Goal: Contribute content: Contribute content

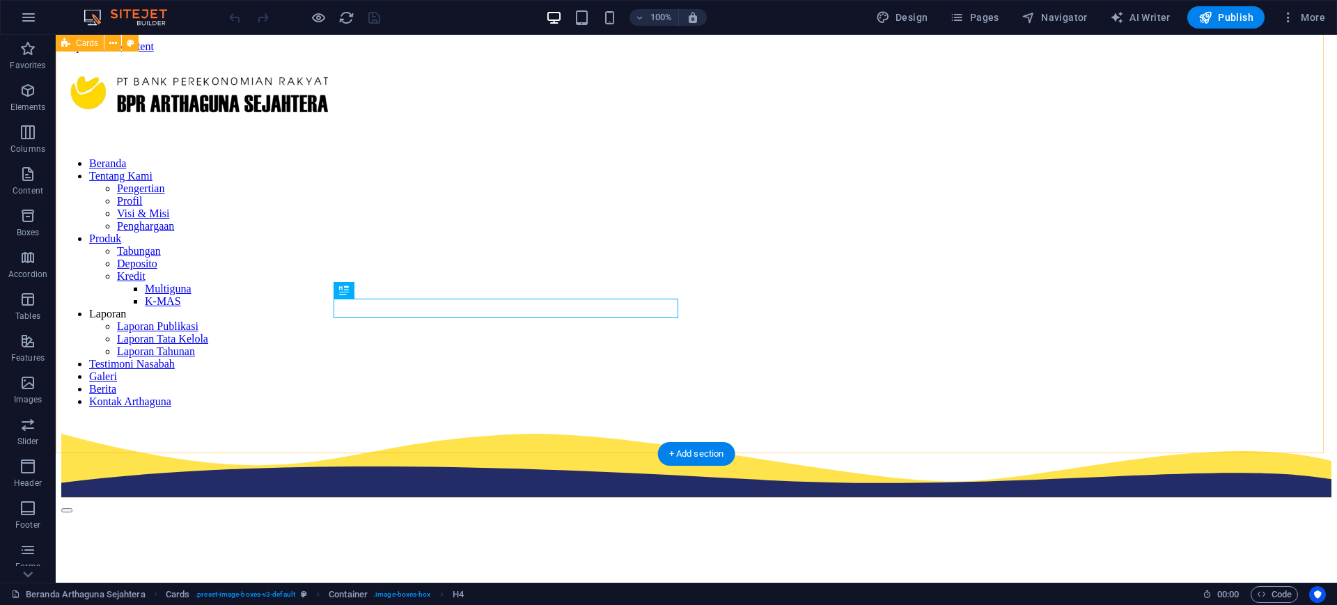
scroll to position [1002, 0]
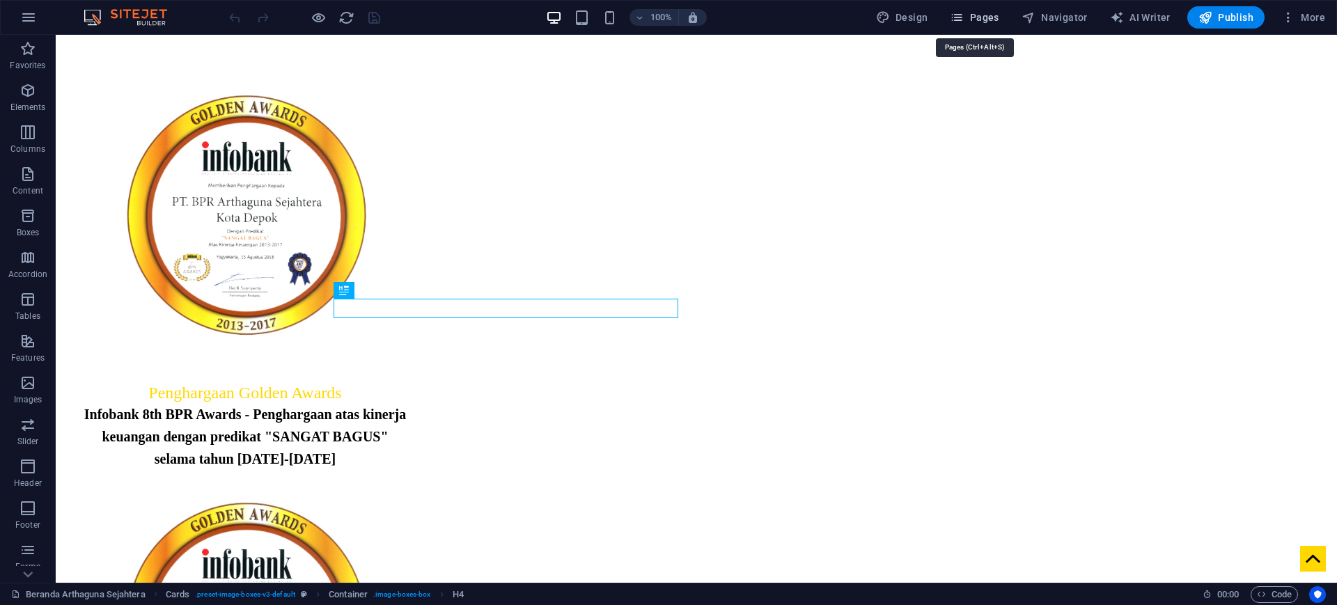
click at [982, 18] on span "Pages" at bounding box center [974, 17] width 49 height 14
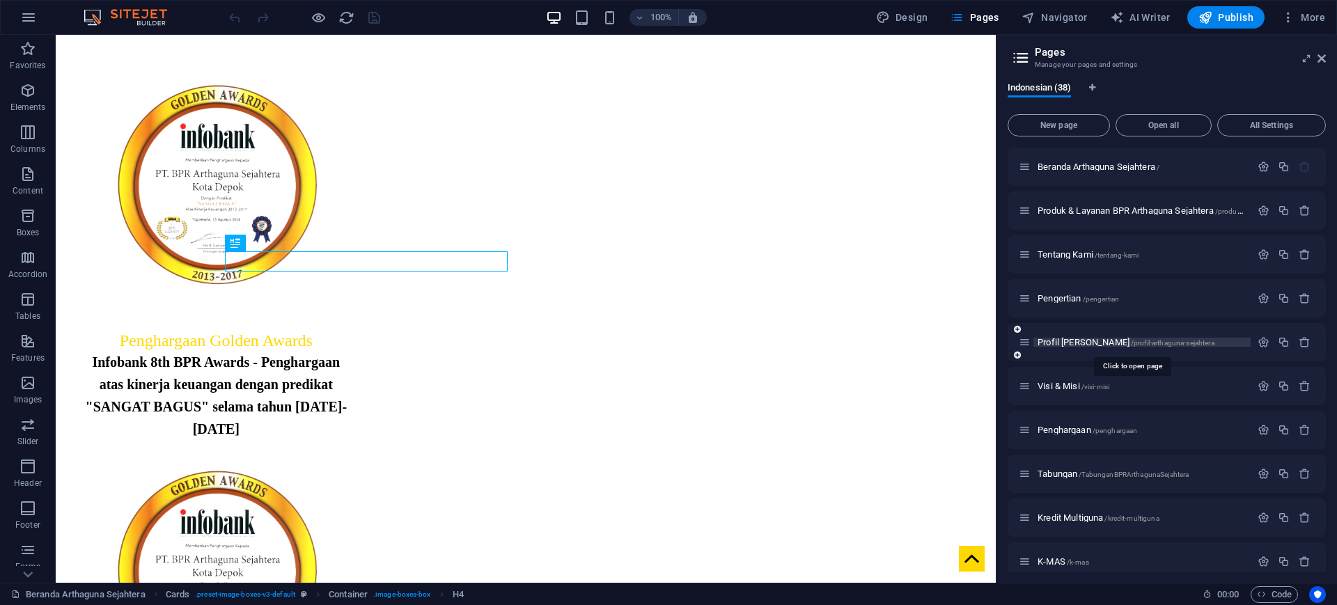
click at [1074, 338] on span "Profil [PERSON_NAME] /profil-arthaguna-sejahtera" at bounding box center [1126, 342] width 177 height 10
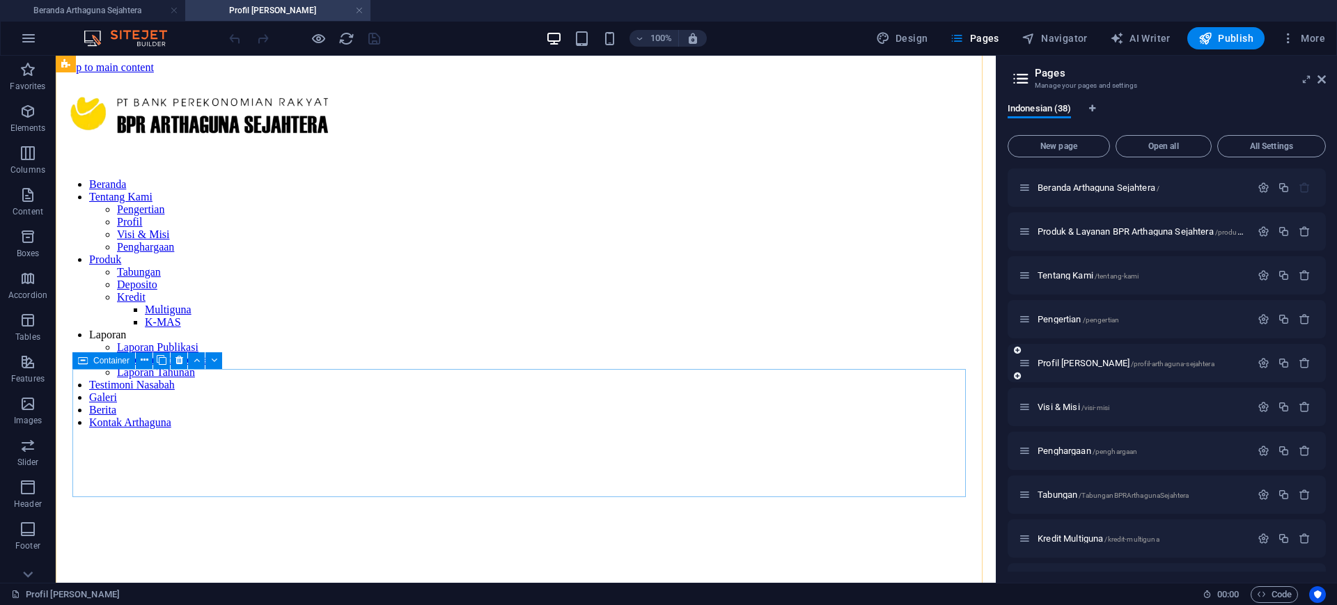
scroll to position [857, 0]
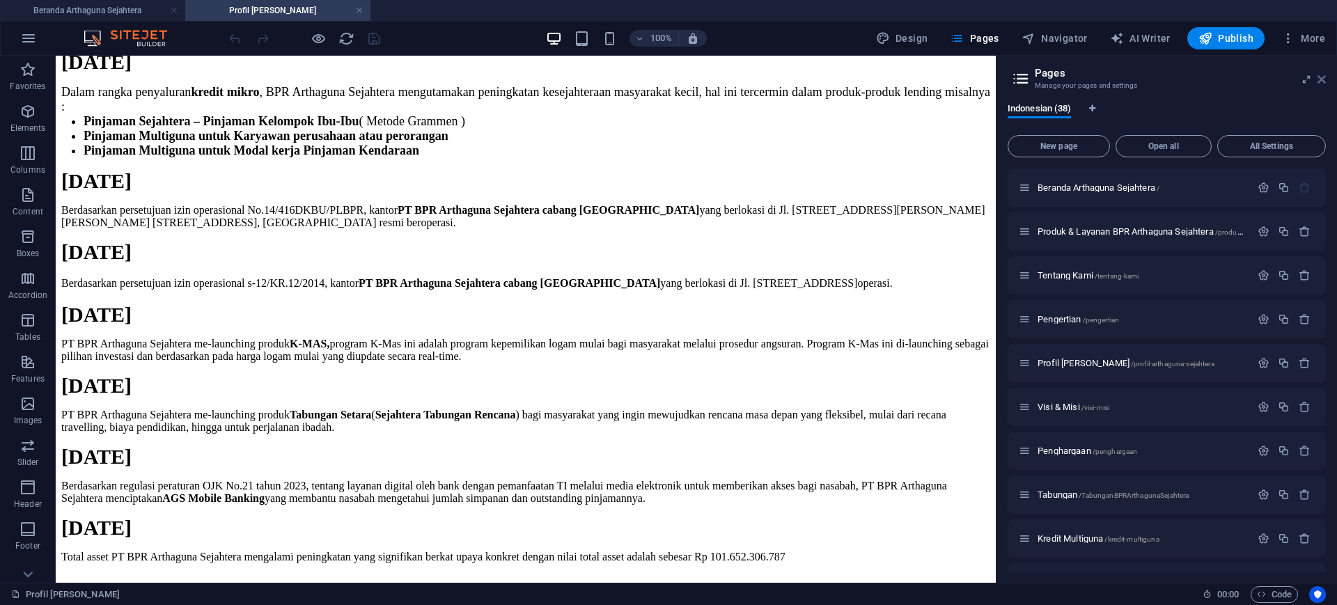
click at [1321, 79] on icon at bounding box center [1322, 79] width 8 height 11
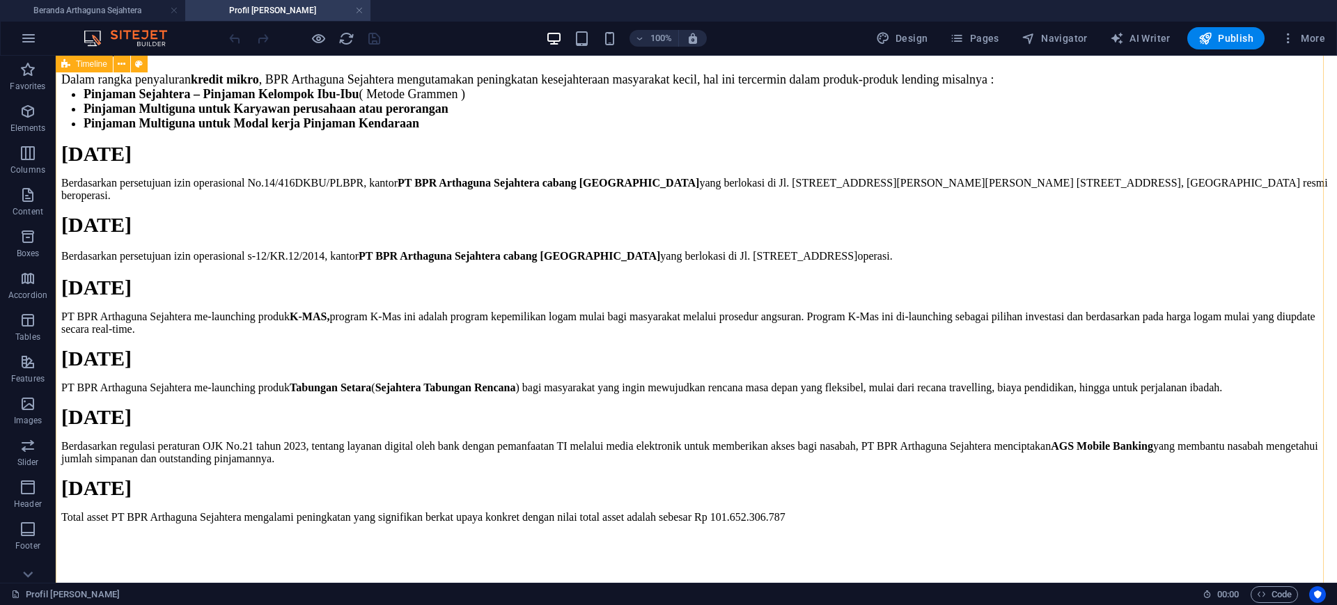
scroll to position [834, 0]
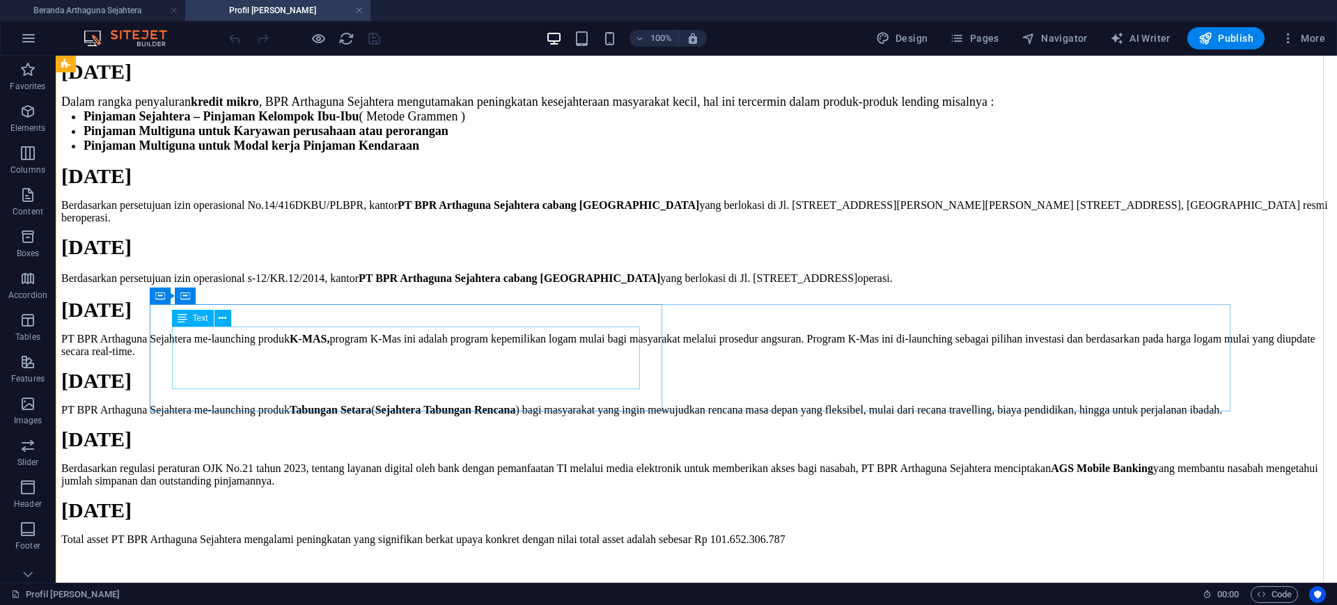
click at [460, 287] on div "Berdasarkan persetujuan izin operasional s-12/KR.12/2014, kantor PT BPR Arthagu…" at bounding box center [696, 278] width 1270 height 17
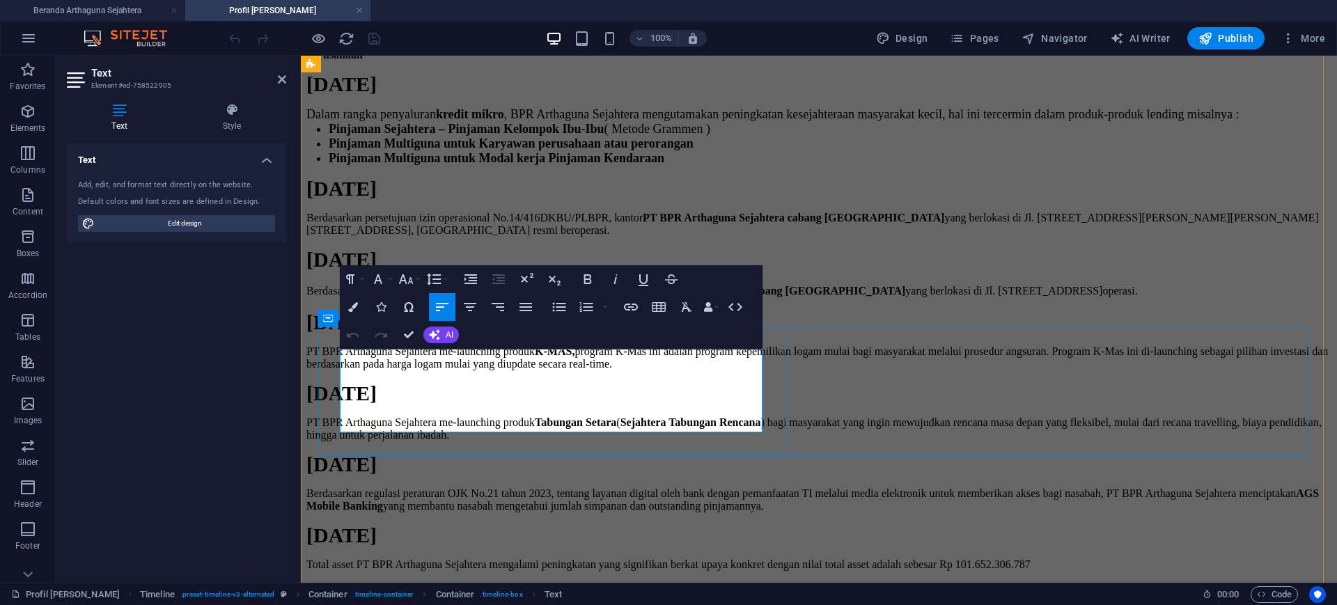
scroll to position [857, 0]
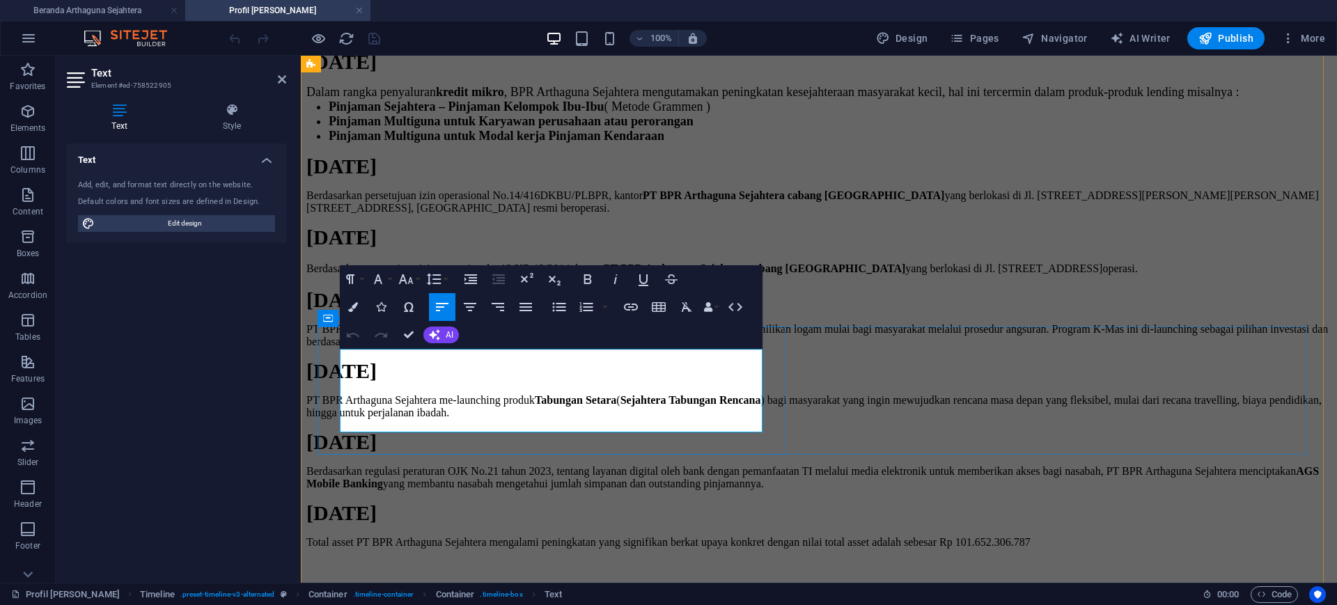
drag, startPoint x: 649, startPoint y: 382, endPoint x: 708, endPoint y: 405, distance: 63.5
click at [708, 277] on p "Berdasarkan persetujuan izin operasional s-12/KR.12/2014, kantor PT BPR Arthagu…" at bounding box center [818, 268] width 1025 height 17
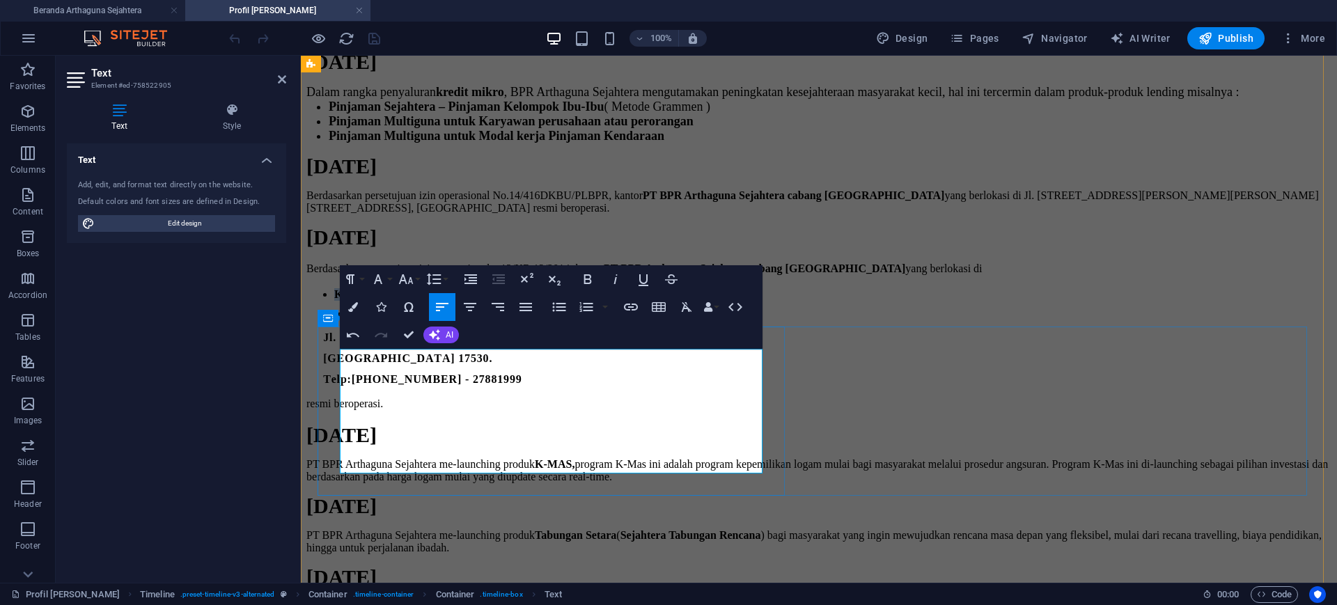
drag, startPoint x: 507, startPoint y: 401, endPoint x: 321, endPoint y: 400, distance: 185.9
click at [321, 400] on div "Berdasarkan persetujuan izin operasional s-12/KR.12/2014, kantor PT BPR Arthagu…" at bounding box center [818, 336] width 1025 height 152
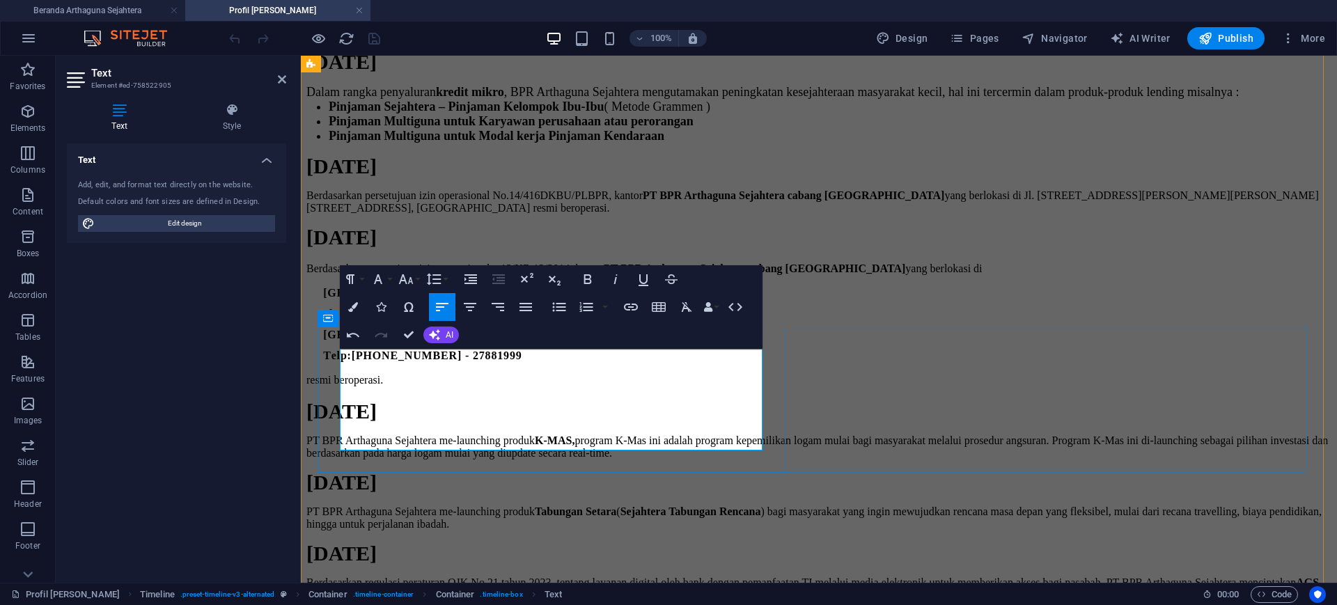
click at [323, 299] on span at bounding box center [314, 293] width 17 height 12
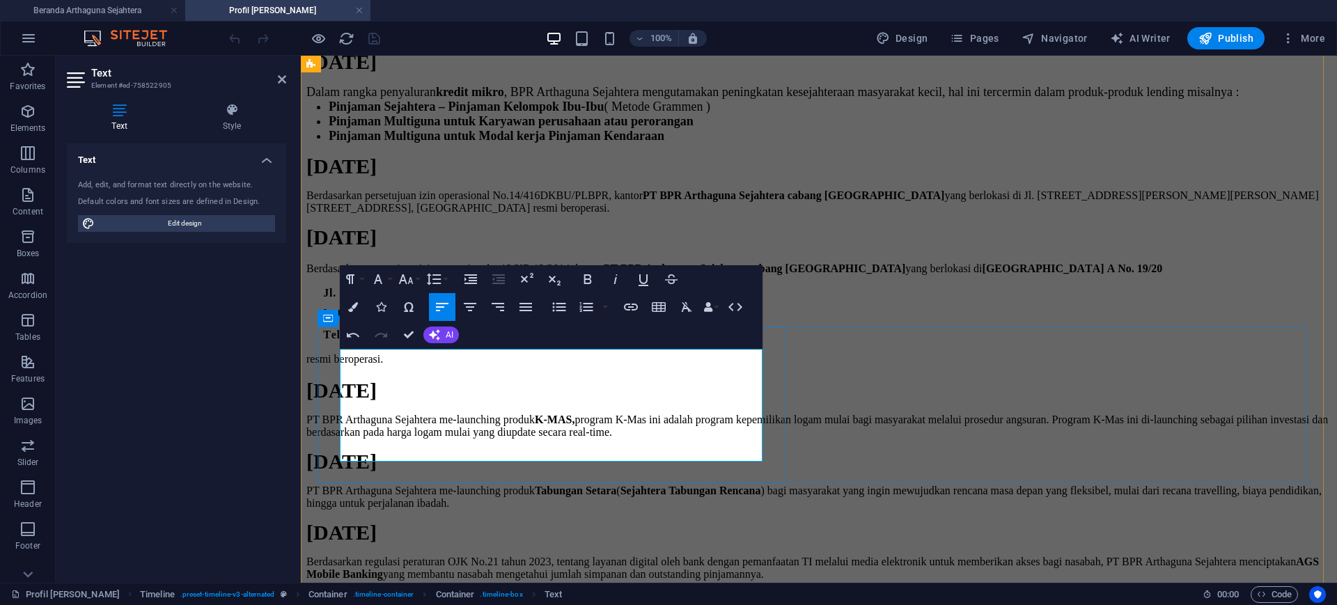
click at [323, 299] on span at bounding box center [314, 293] width 17 height 12
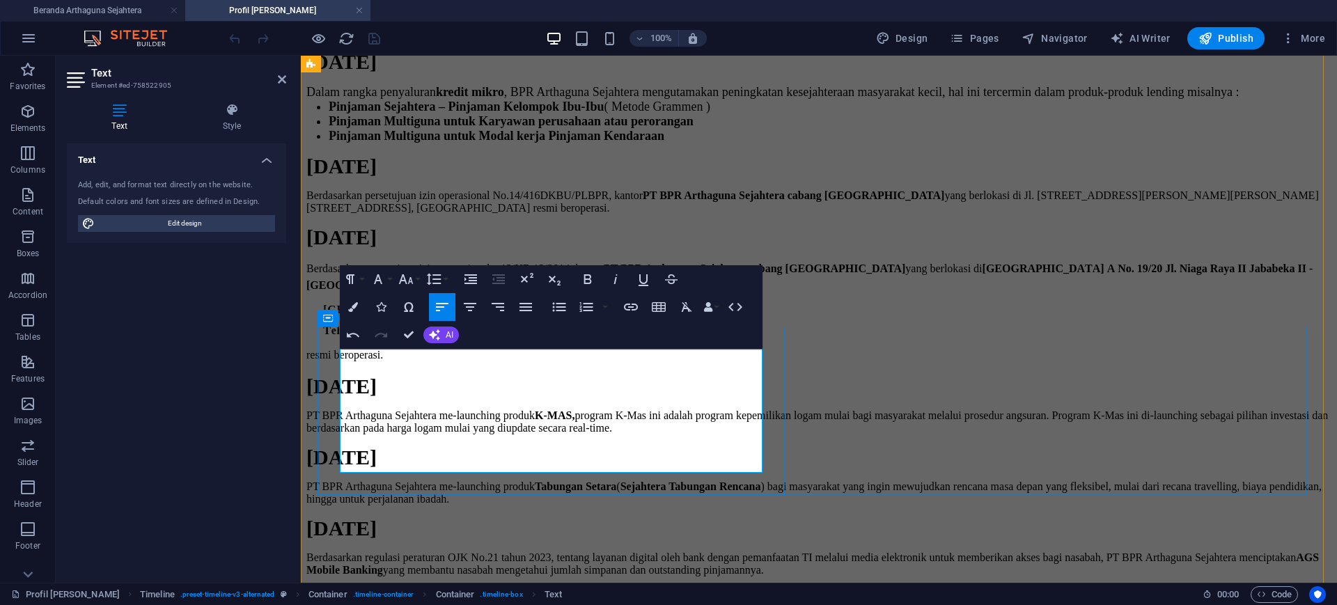
click at [323, 315] on span at bounding box center [314, 310] width 17 height 12
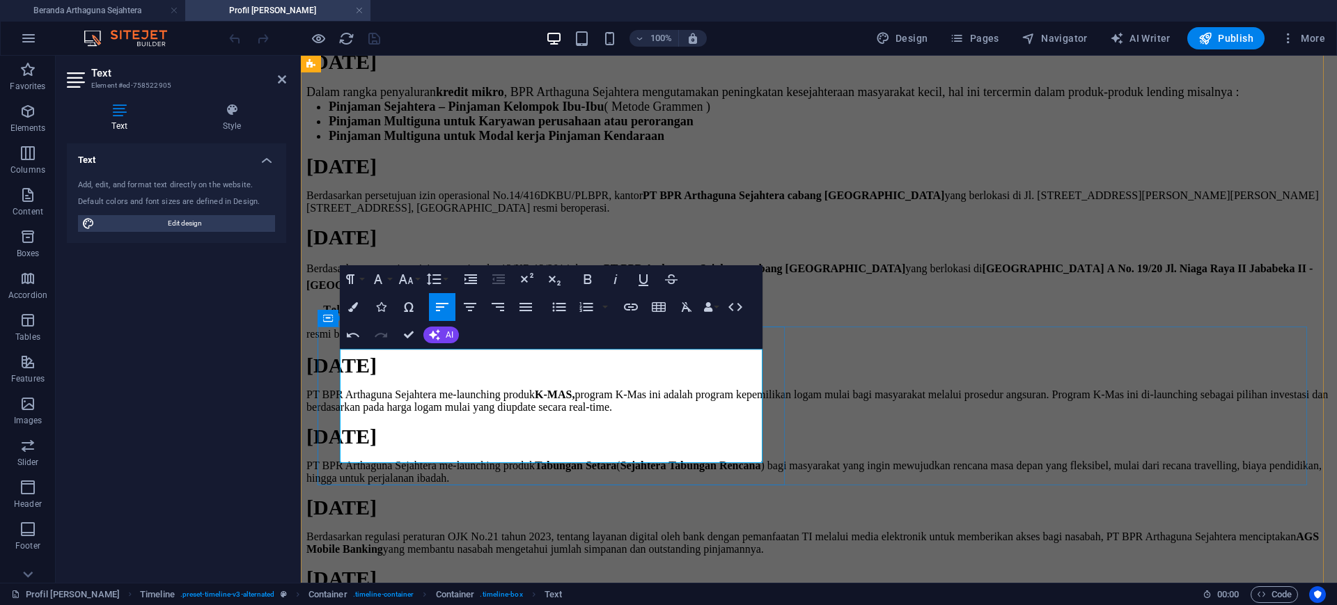
click at [323, 315] on span at bounding box center [314, 310] width 17 height 12
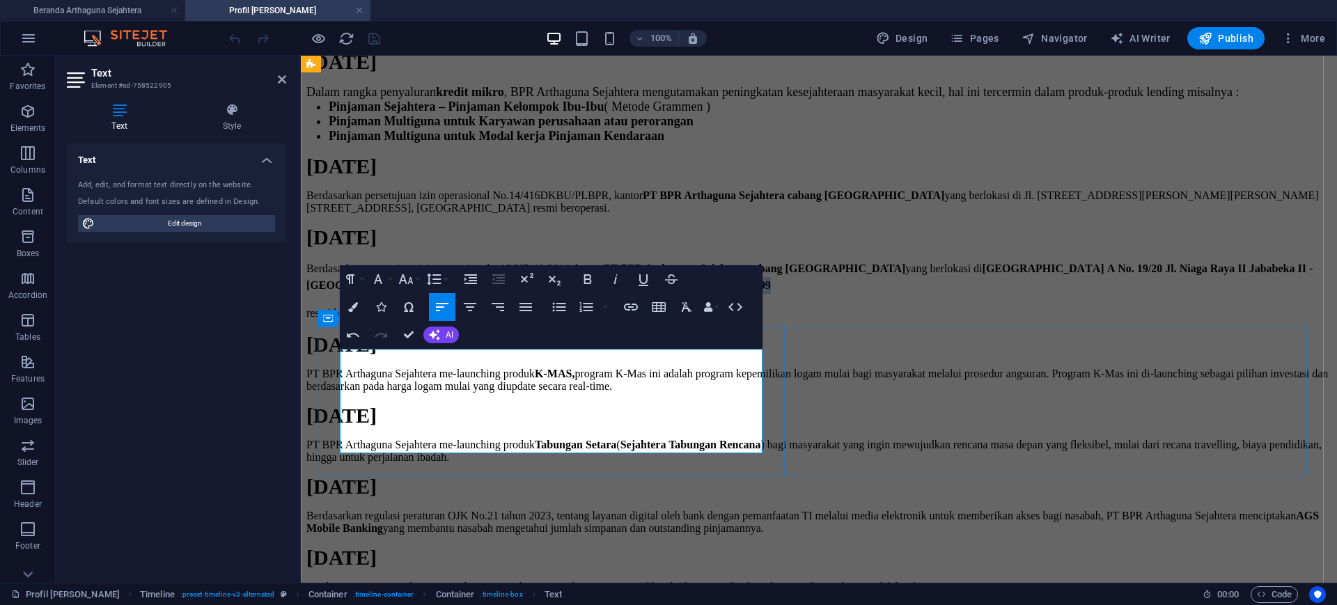
drag, startPoint x: 744, startPoint y: 423, endPoint x: 546, endPoint y: 420, distance: 197.8
click at [546, 294] on p "Berdasarkan persetujuan izin operasional s-12/KR.12/2014, kantor PT BPR Arthagu…" at bounding box center [818, 276] width 1025 height 33
click at [341, 322] on p "resmi beroperasi." at bounding box center [818, 313] width 1025 height 17
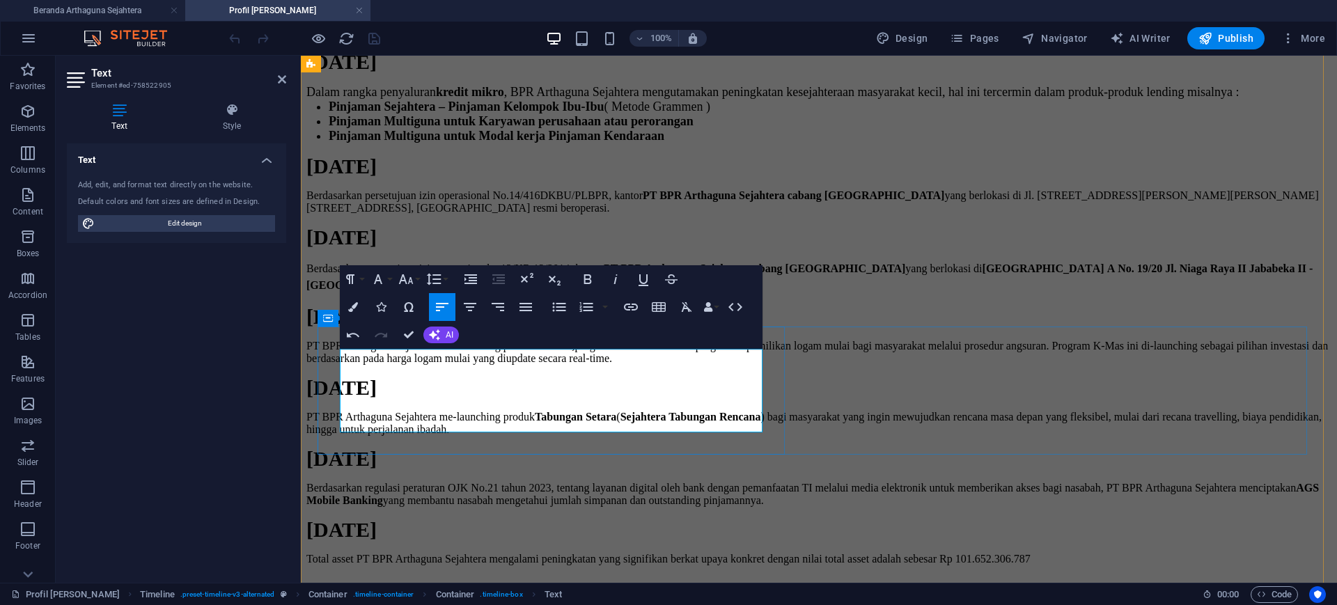
click at [637, 294] on p "Berdasarkan persetujuan izin operasional s-12/KR.12/2014, kantor PT BPR Arthagu…" at bounding box center [818, 276] width 1025 height 33
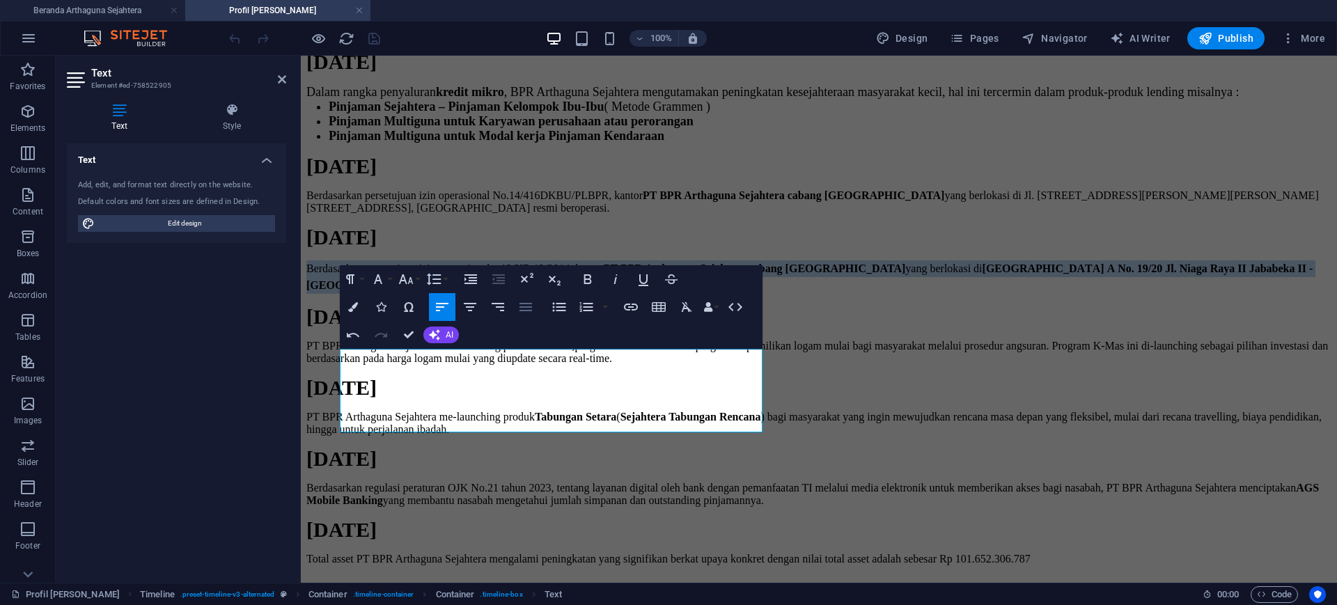
click at [524, 310] on icon "button" at bounding box center [526, 307] width 13 height 8
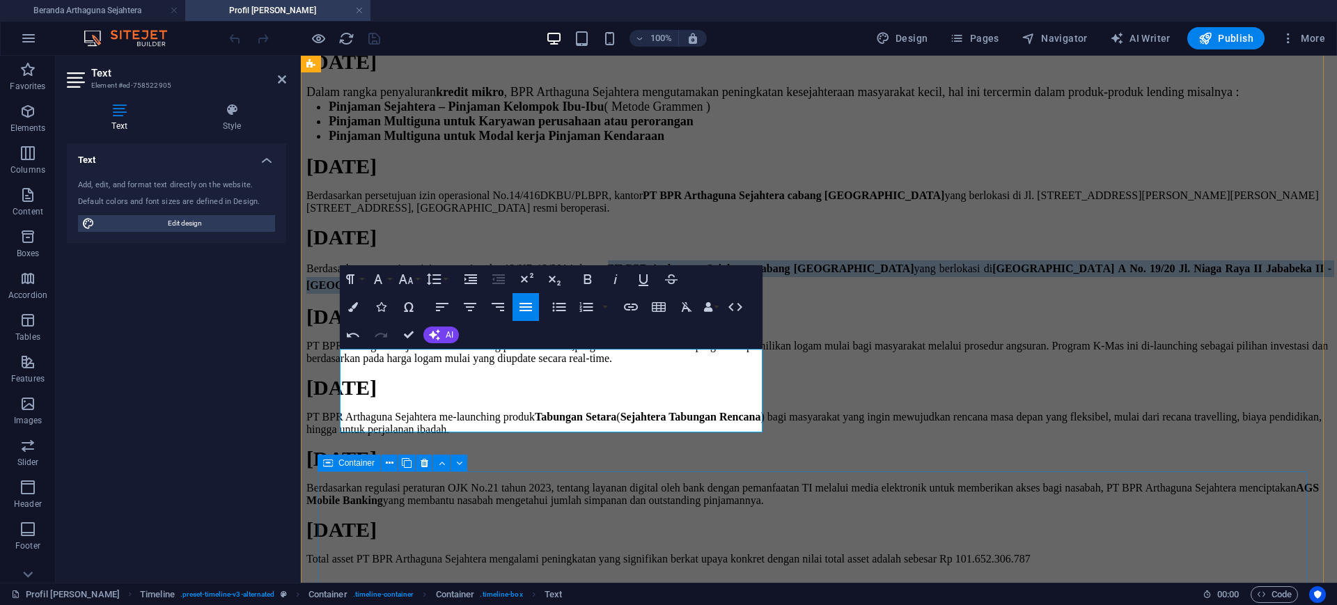
click at [510, 365] on div "[DATE] PT BPR Arthaguna Sejahtera me-launching produk K-MAS, program K-Mas ini …" at bounding box center [818, 335] width 1025 height 60
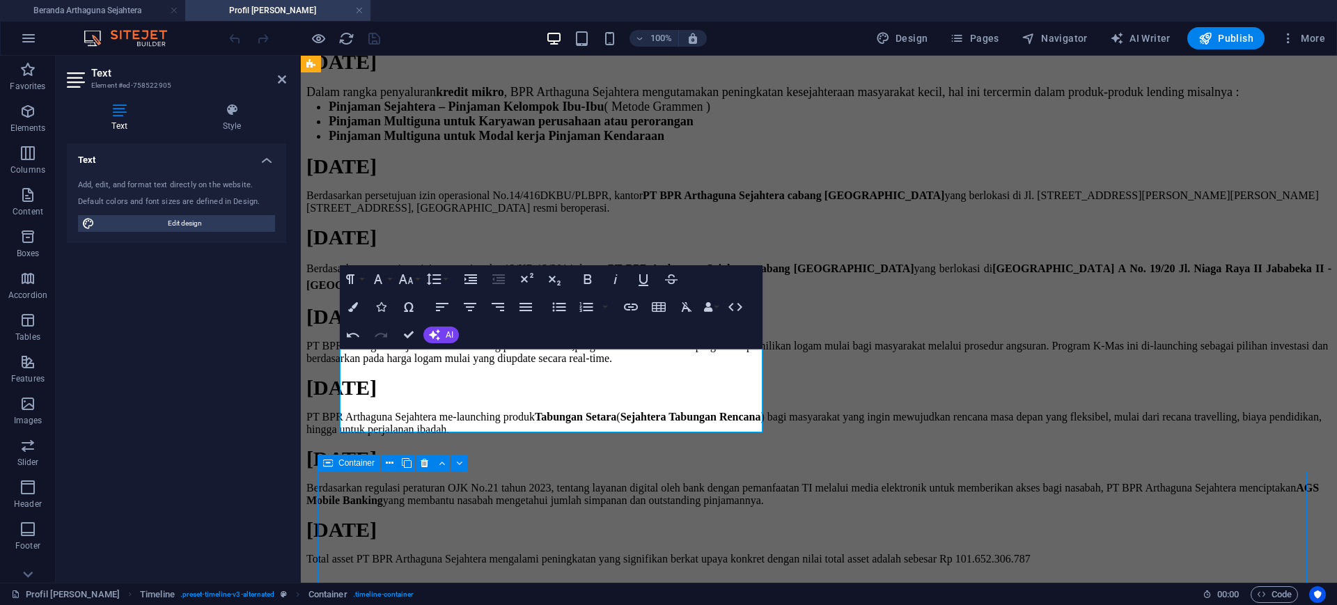
scroll to position [834, 0]
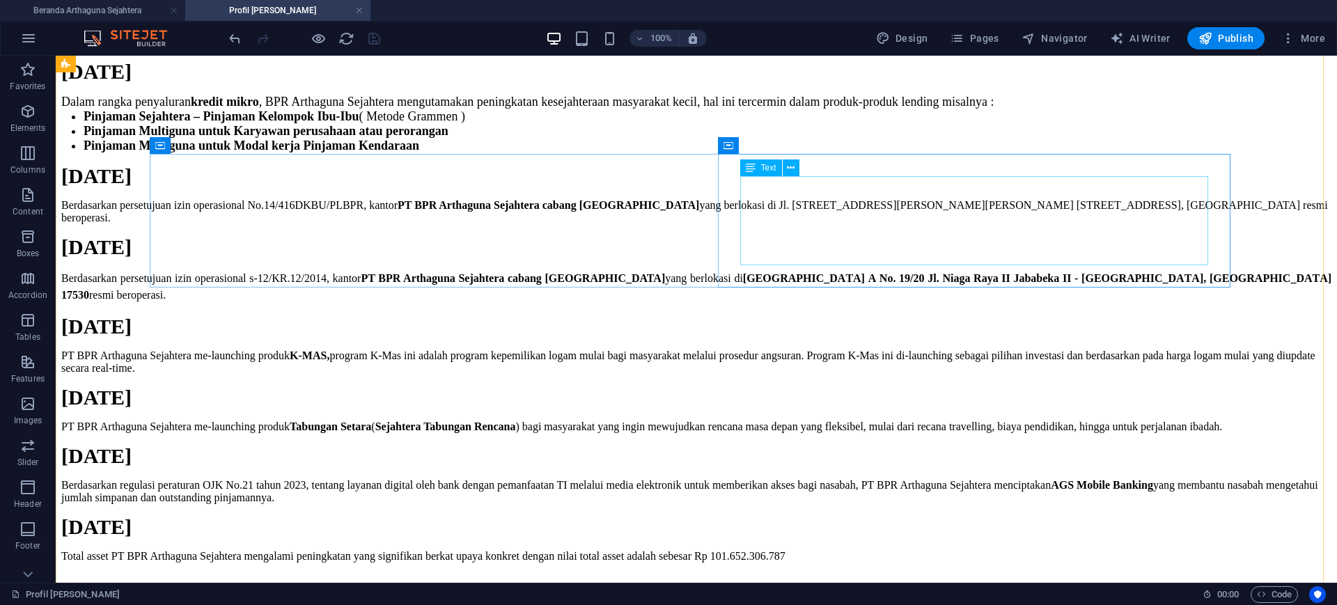
click at [1093, 219] on div "Berdasarkan persetujuan izin operasional No.14/416DKBU/PLBPR, kantor PT BPR Art…" at bounding box center [696, 211] width 1270 height 25
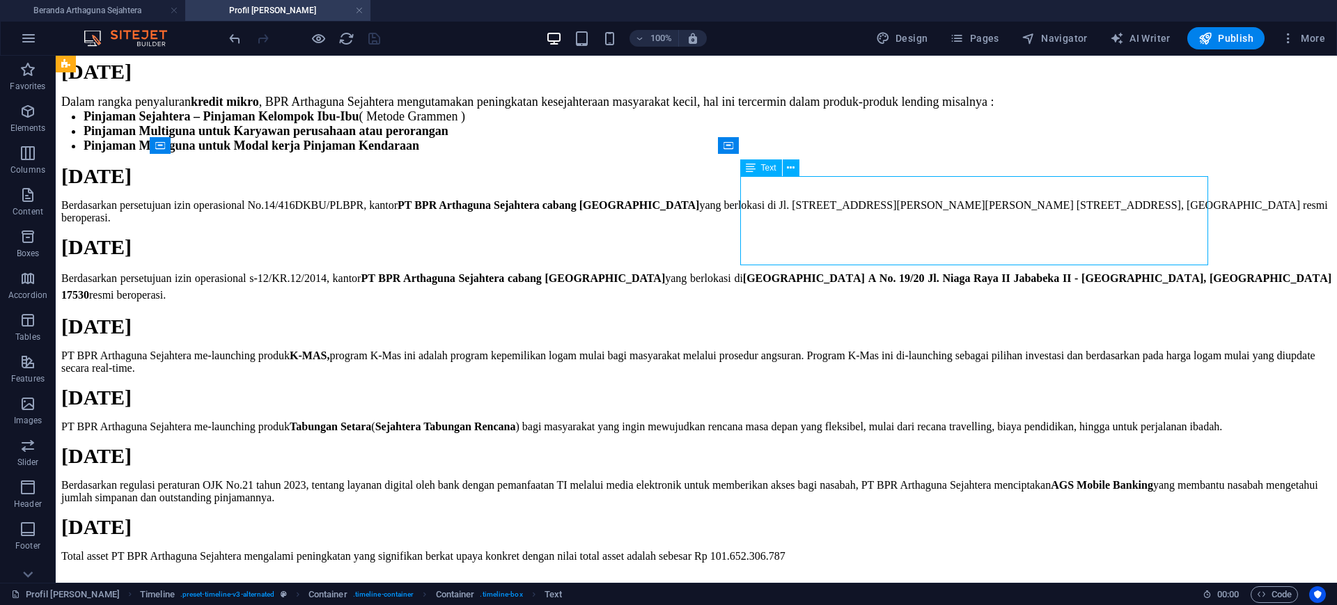
click at [1093, 219] on div "Berdasarkan persetujuan izin operasional No.14/416DKBU/PLBPR, kantor PT BPR Art…" at bounding box center [696, 211] width 1270 height 25
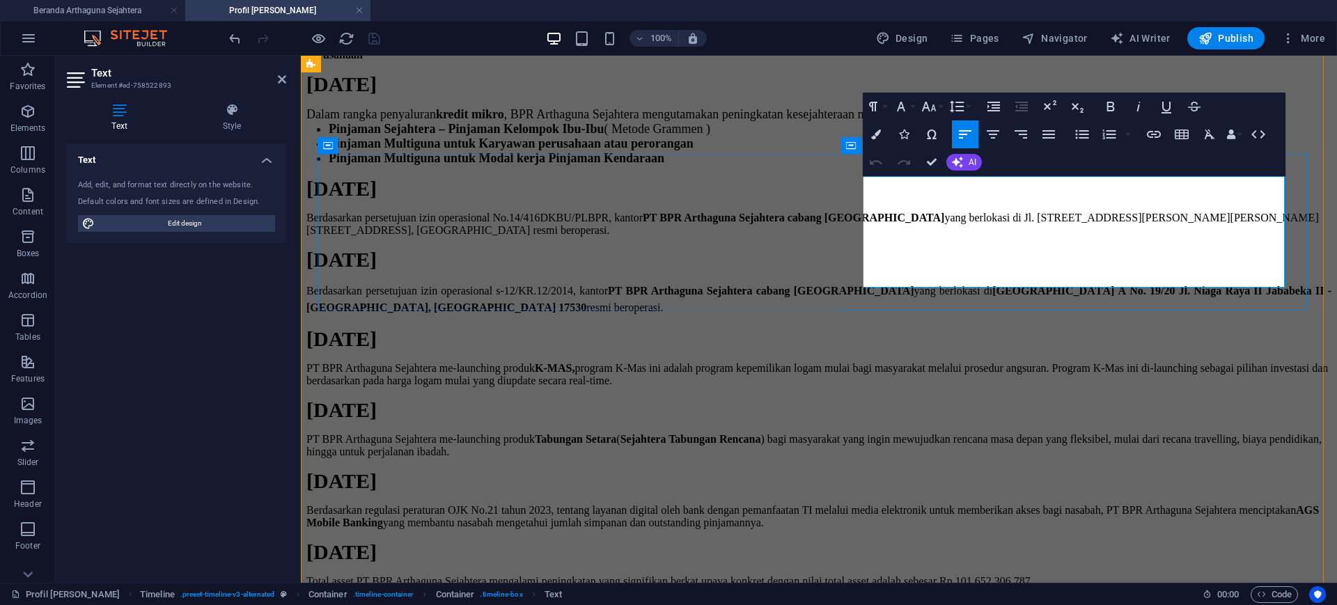
scroll to position [857, 0]
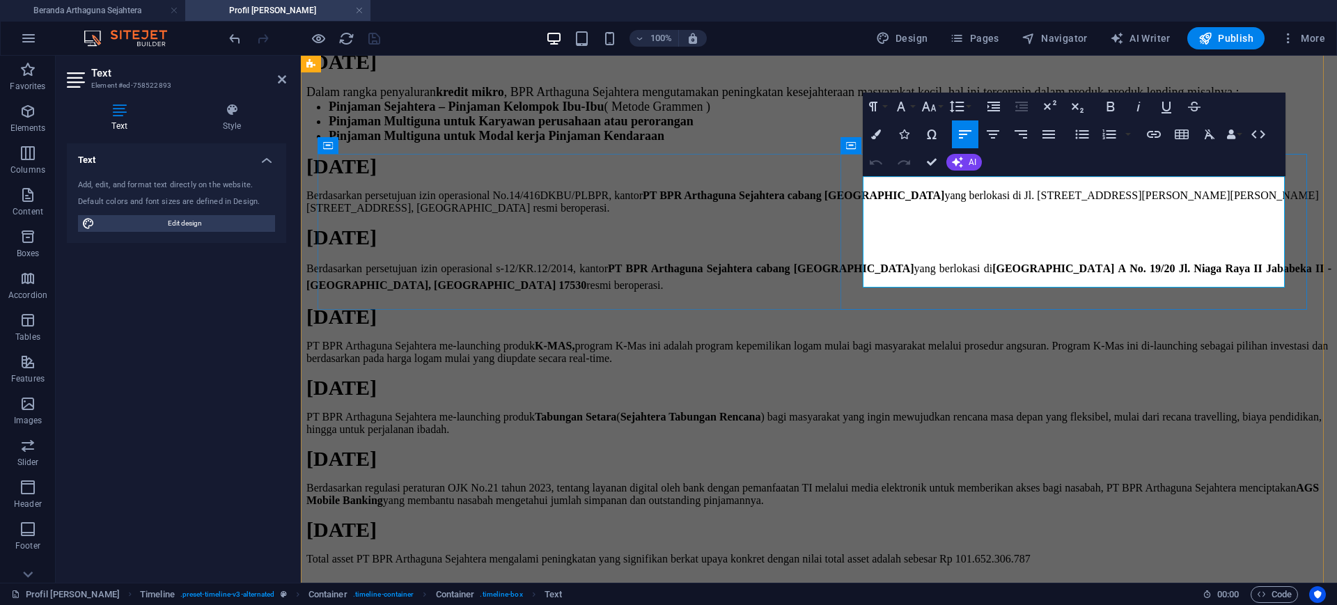
drag, startPoint x: 1246, startPoint y: 213, endPoint x: 1283, endPoint y: 258, distance: 58.4
click at [1283, 214] on p "Berdasarkan persetujuan izin operasional No.14/416DKBU/PLBPR, kantor PT BPR Art…" at bounding box center [818, 201] width 1025 height 25
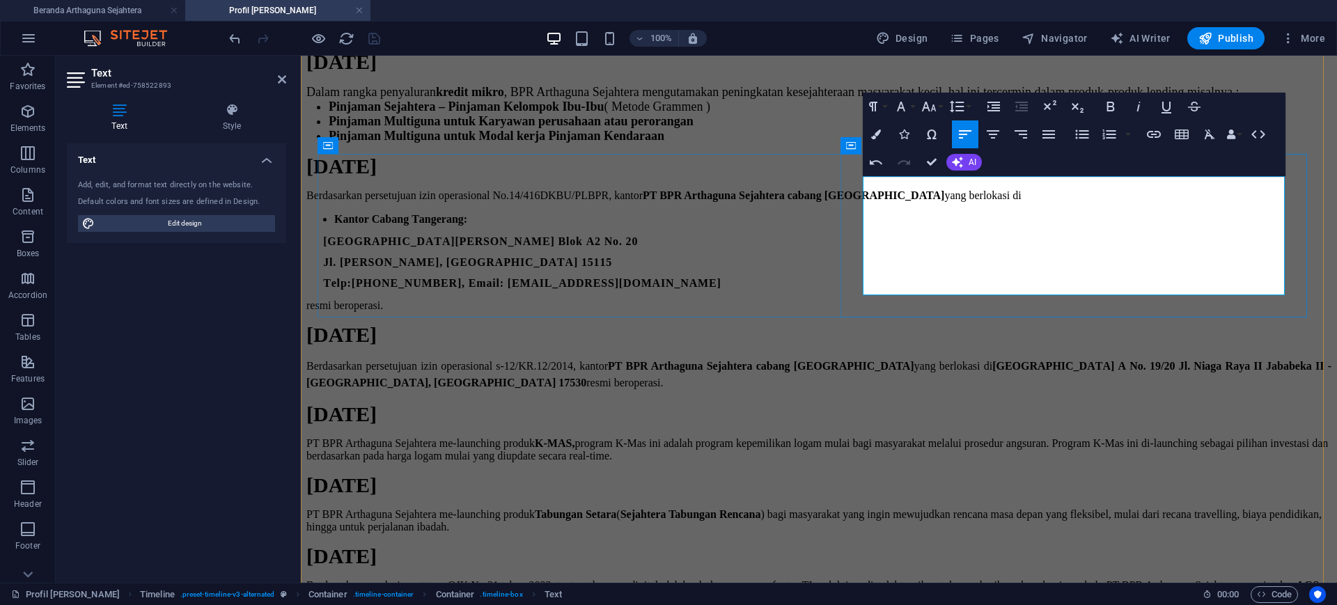
click at [467, 225] on span "Kantor Cabang Tangerang:" at bounding box center [400, 219] width 133 height 12
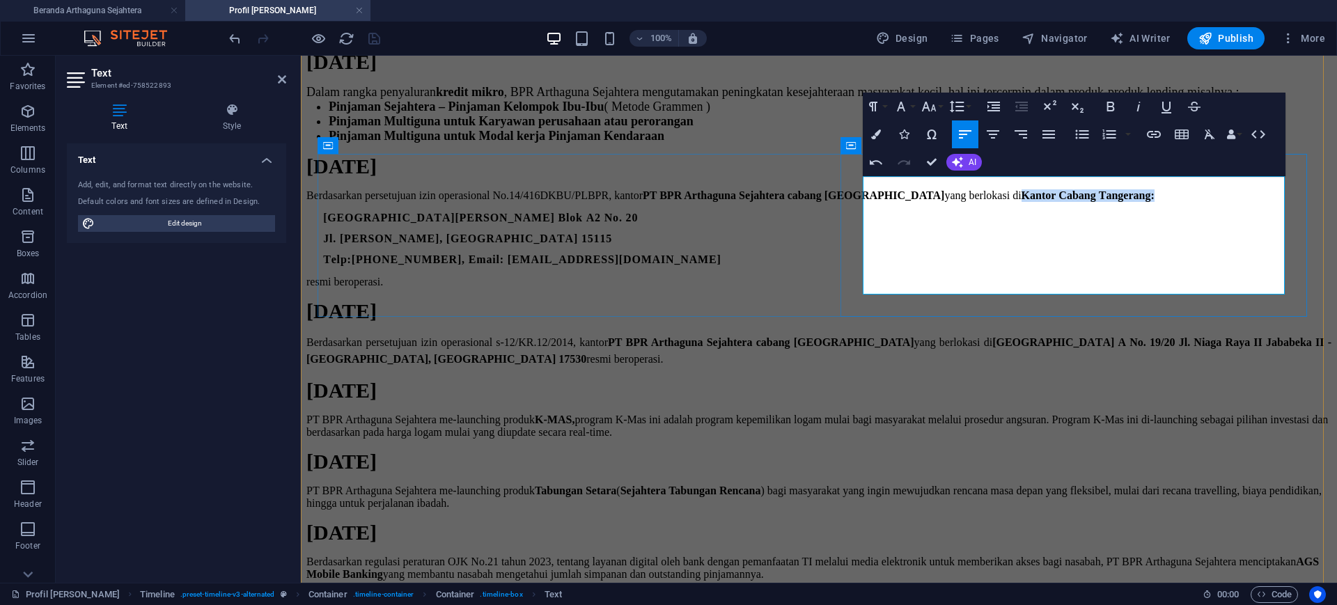
drag, startPoint x: 1052, startPoint y: 224, endPoint x: 876, endPoint y: 228, distance: 176.2
click at [876, 202] on p "Berdasarkan persetujuan izin operasional No.14/416DKBU/PLBPR, kantor PT BPR Art…" at bounding box center [818, 195] width 1025 height 13
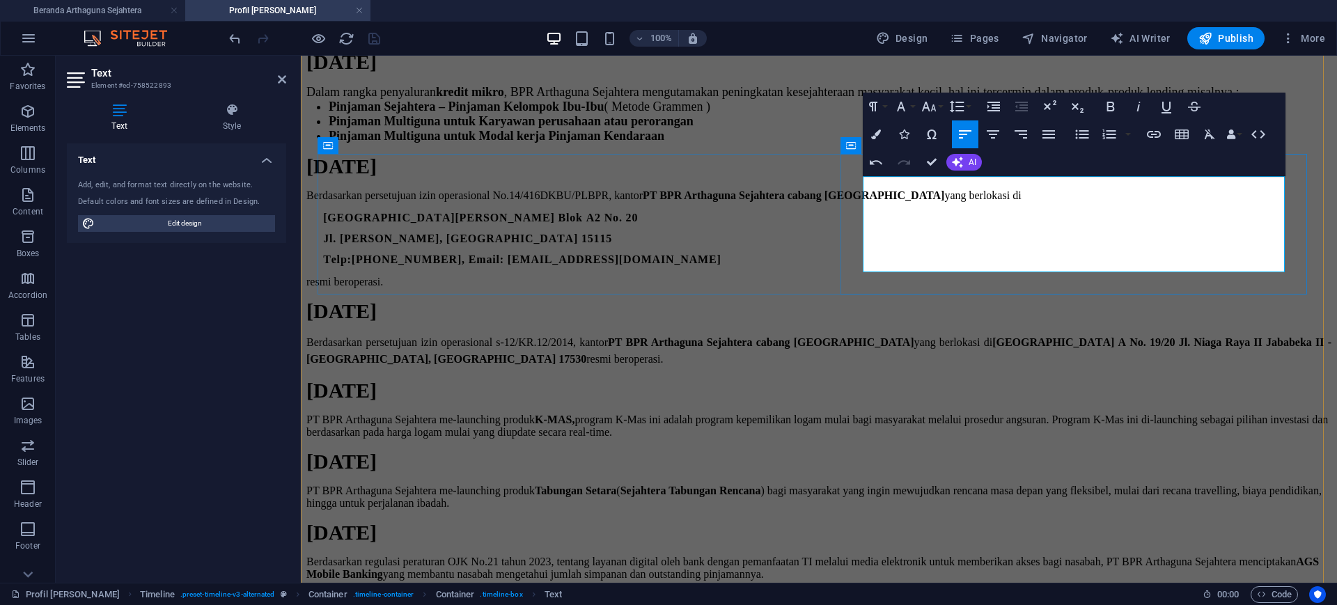
click at [638, 221] on span "[GEOGRAPHIC_DATA][PERSON_NAME] Blok A2 No. 20" at bounding box center [480, 218] width 315 height 12
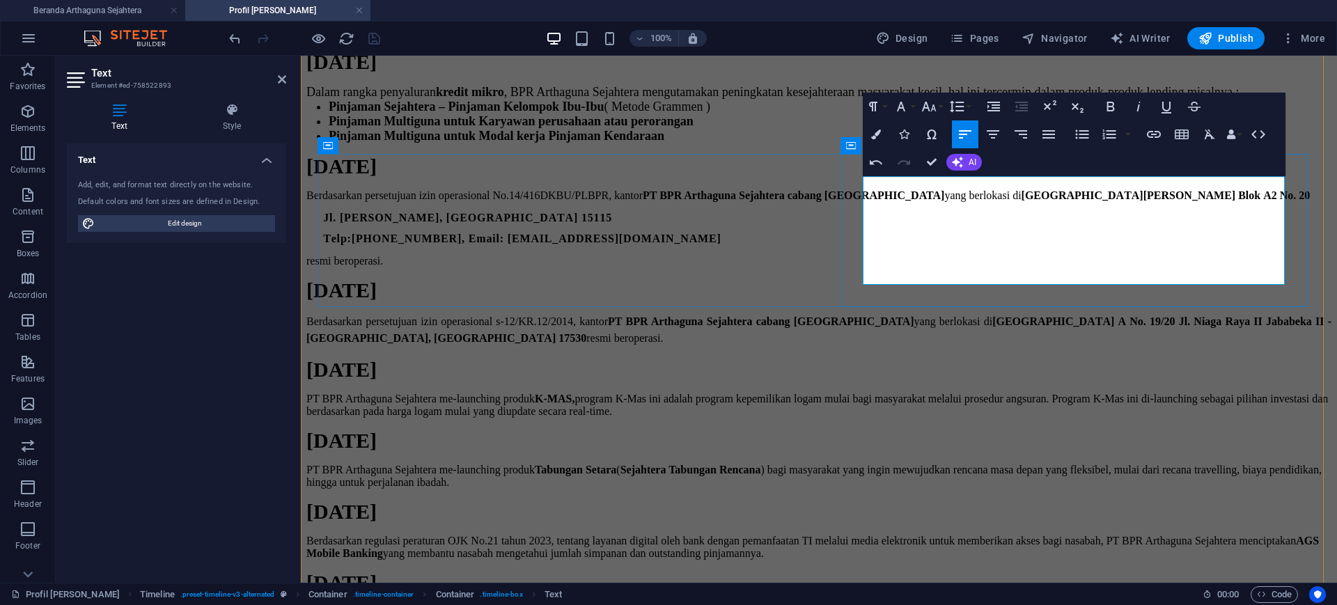
click at [612, 224] on span "Jl. [PERSON_NAME], [GEOGRAPHIC_DATA] 15115" at bounding box center [467, 218] width 289 height 12
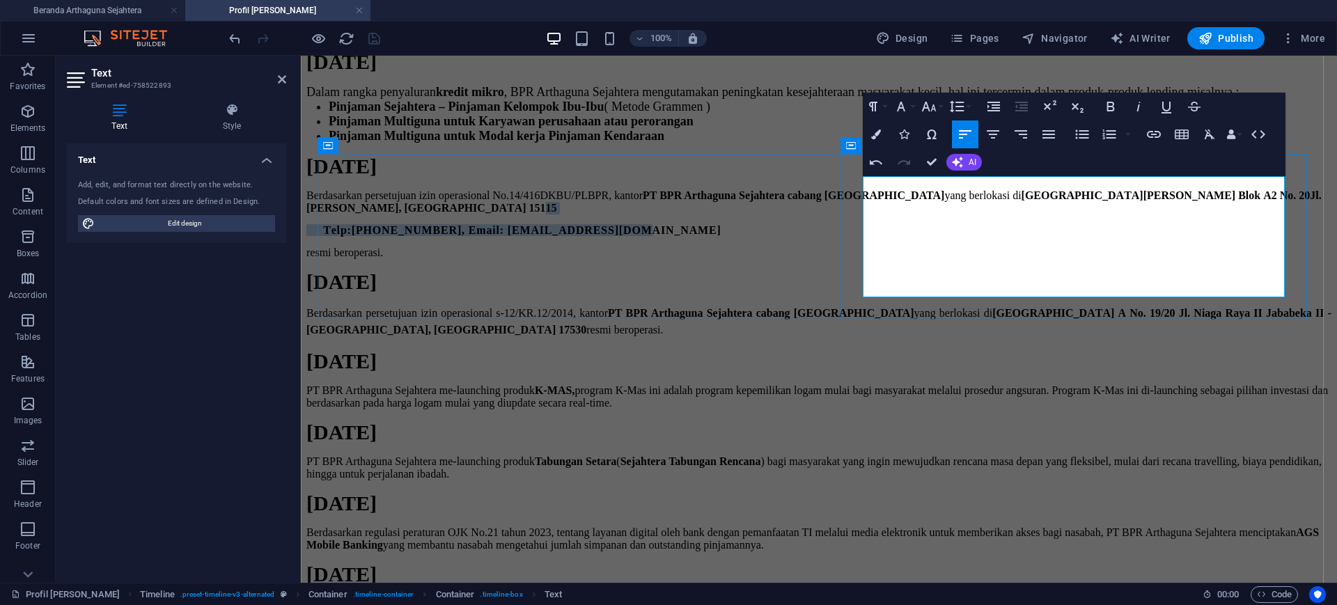
drag, startPoint x: 1208, startPoint y: 268, endPoint x: 876, endPoint y: 260, distance: 332.3
click at [876, 259] on div "Berdasarkan persetujuan izin operasional No.14/416DKBU/PLBPR, kantor PT BPR Art…" at bounding box center [818, 224] width 1025 height 70
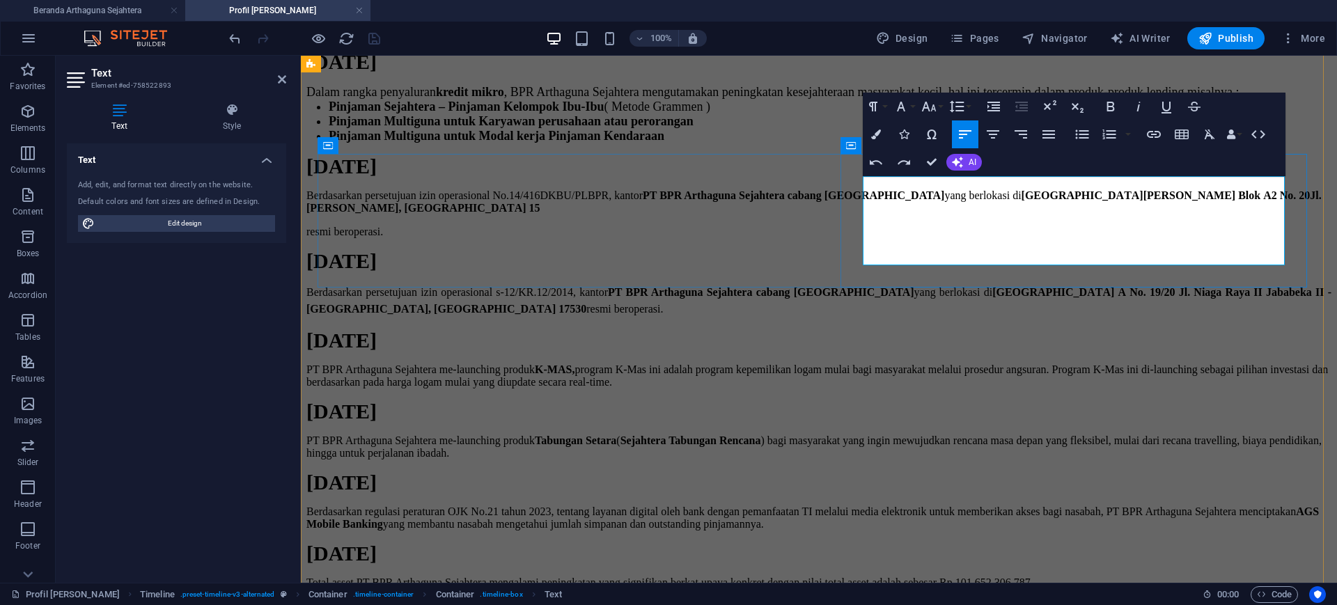
drag, startPoint x: 1274, startPoint y: 232, endPoint x: 1282, endPoint y: 232, distance: 8.4
click at [1282, 214] on span "Jl. [PERSON_NAME], [GEOGRAPHIC_DATA] 15" at bounding box center [813, 201] width 1015 height 24
click at [865, 238] on p "resmi beroperasi." at bounding box center [818, 232] width 1025 height 13
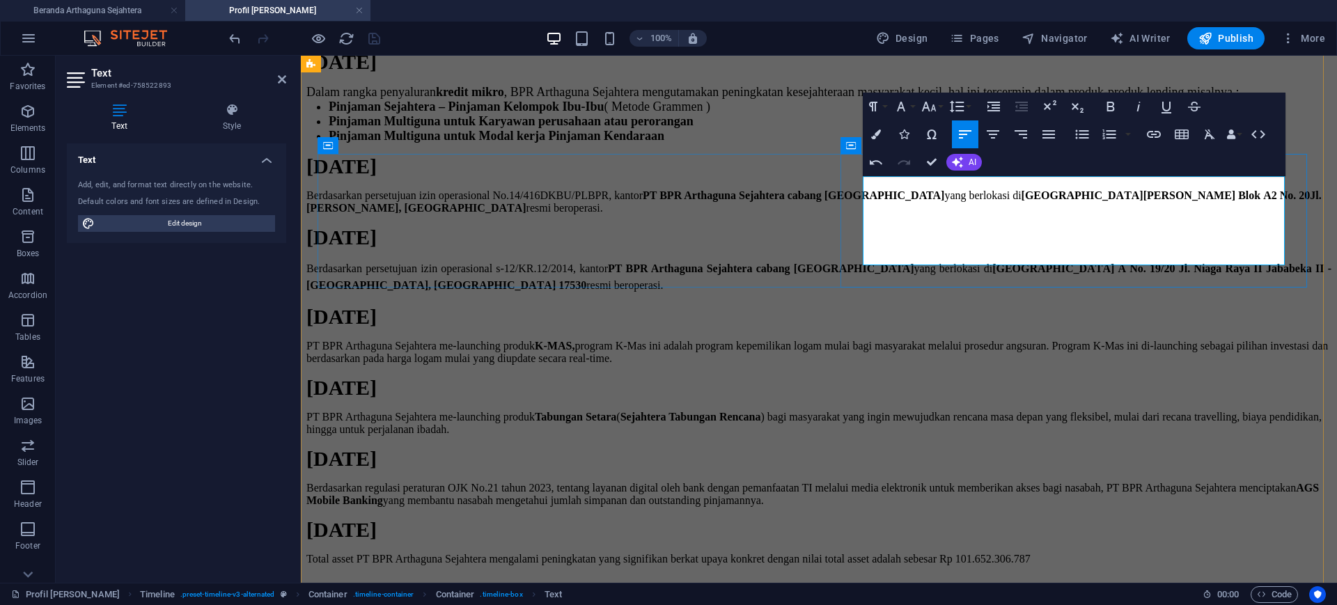
click at [865, 214] on p "Berdasarkan persetujuan izin operasional No.14/416DKBU/PLBPR, kantor PT BPR Art…" at bounding box center [818, 201] width 1025 height 25
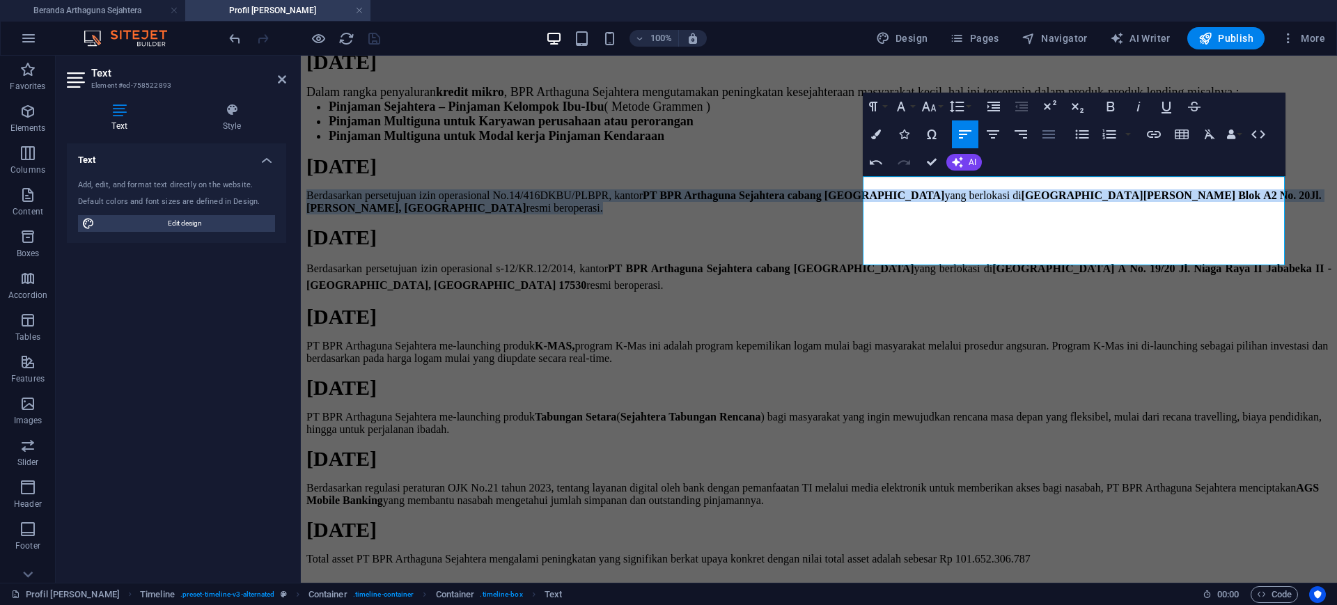
click at [1049, 124] on button "Align Justify" at bounding box center [1049, 134] width 26 height 28
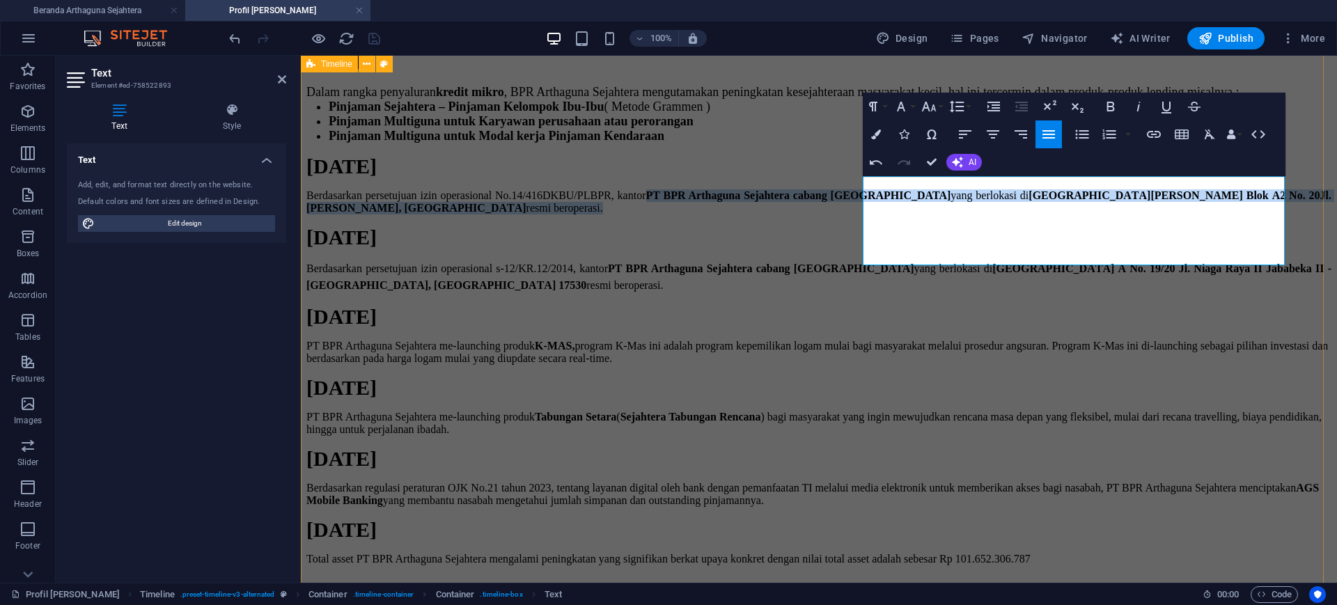
click at [1146, 292] on div "[DATE] Berdasarkan akta pendirian No.02-10691.HT.0.01 Tahun 1994, PT BPR Arthag…" at bounding box center [818, 201] width 1025 height 749
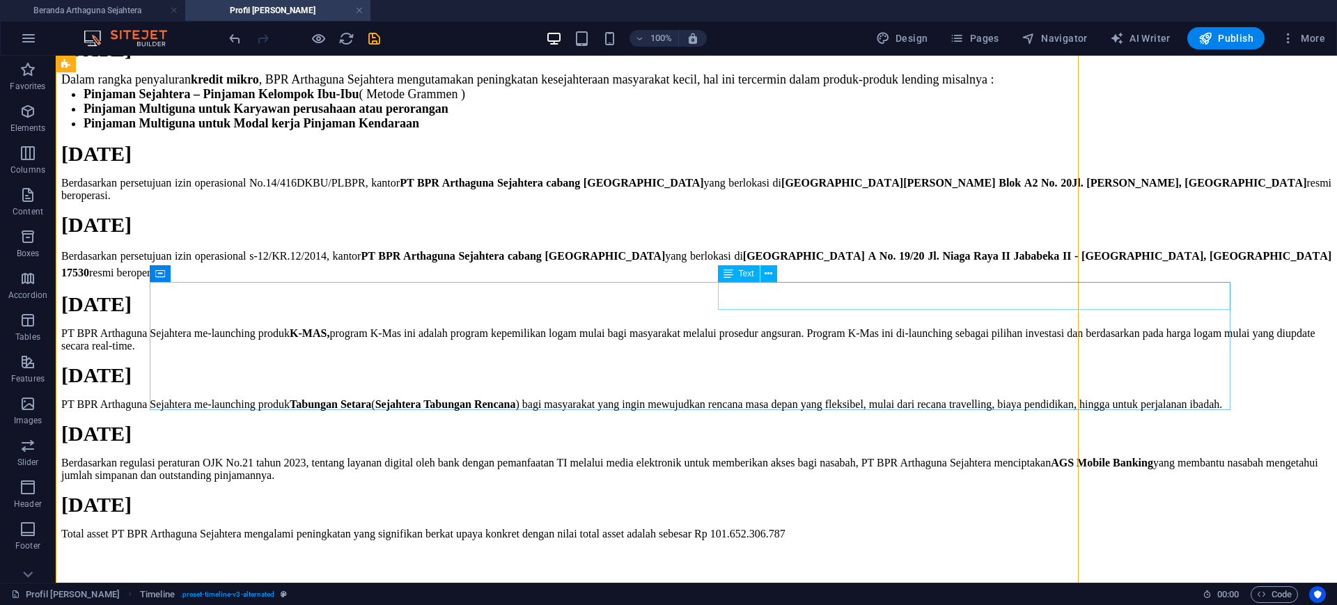
scroll to position [834, 0]
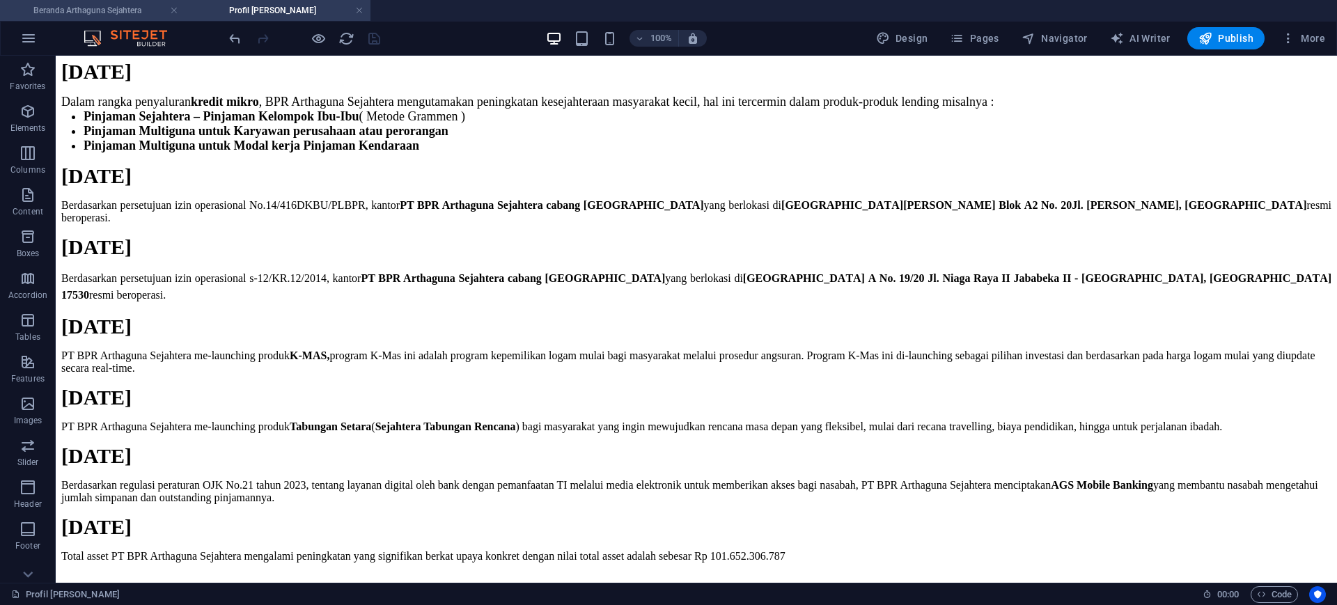
click at [115, 4] on h4 "Beranda Arthaguna Sejahtera" at bounding box center [92, 10] width 185 height 15
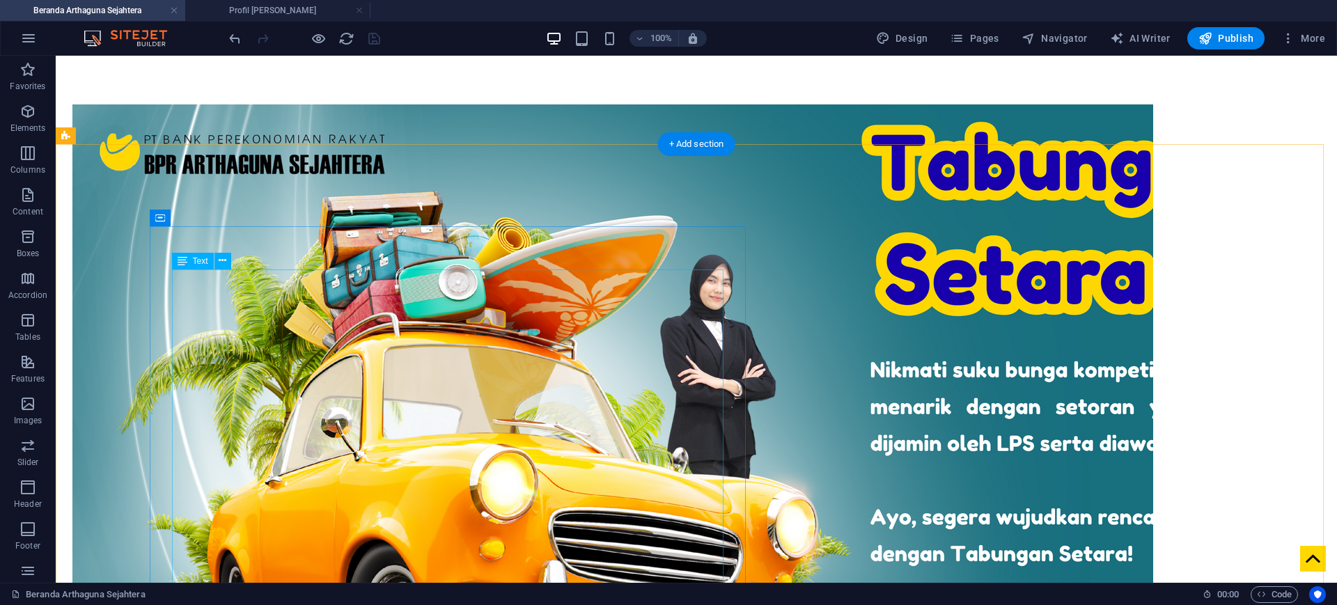
scroll to position [2237, 0]
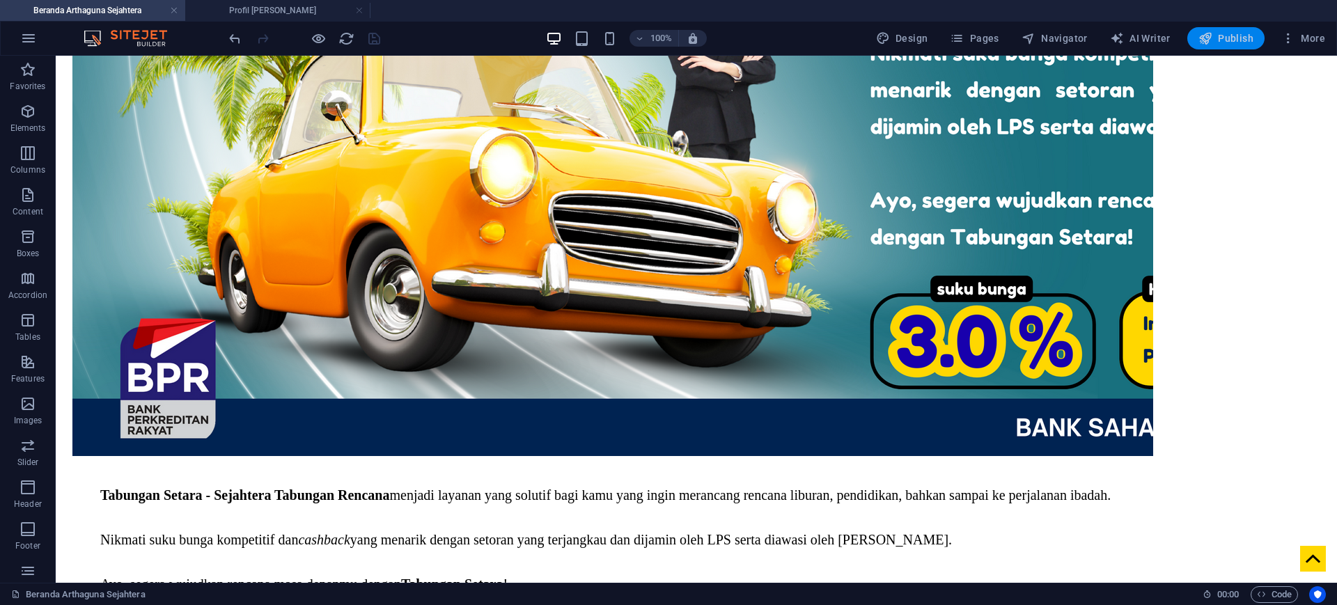
click at [1220, 35] on span "Publish" at bounding box center [1226, 38] width 55 height 14
